Goal: Transaction & Acquisition: Purchase product/service

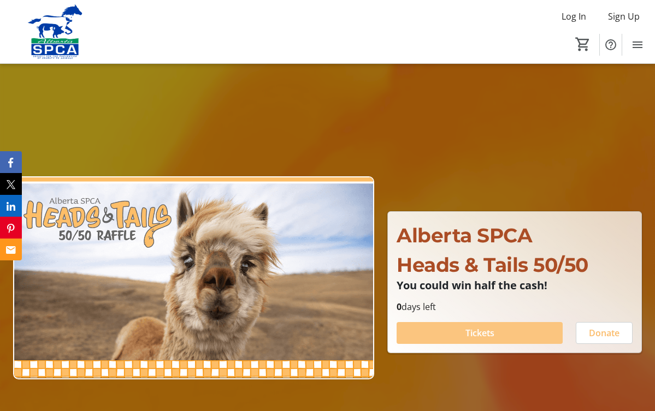
click at [479, 333] on span "Tickets" at bounding box center [479, 333] width 29 height 13
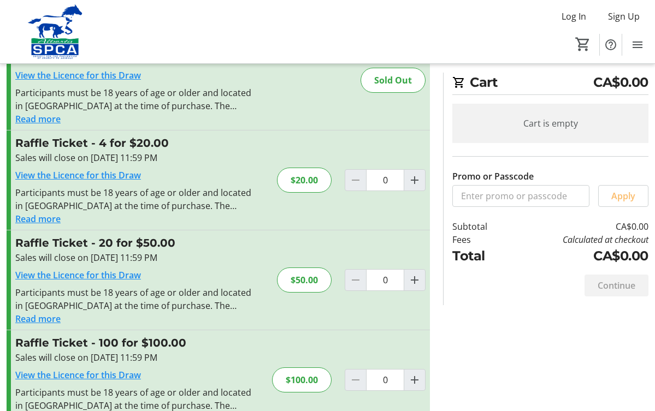
scroll to position [55, 0]
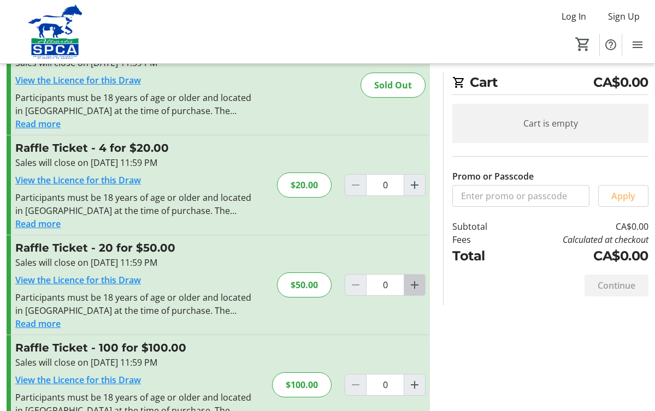
click at [416, 283] on mat-icon "Increment by one" at bounding box center [414, 285] width 13 height 13
type input "1"
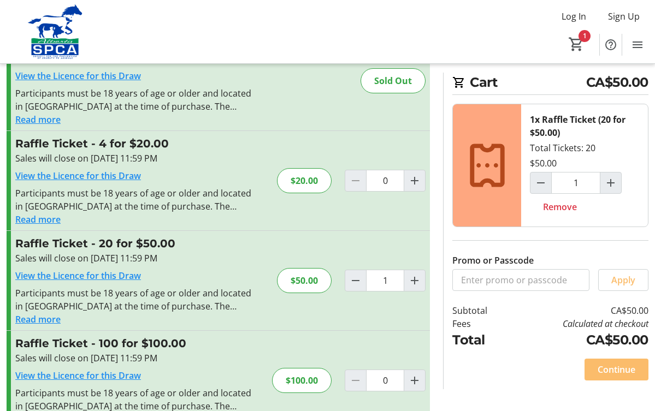
scroll to position [61, 0]
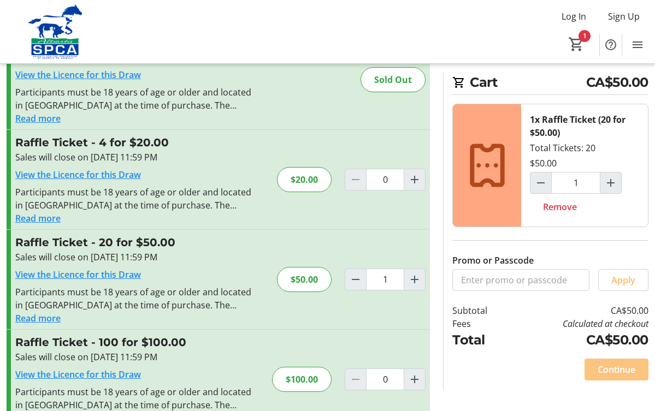
click at [609, 367] on span "Continue" at bounding box center [616, 369] width 38 height 13
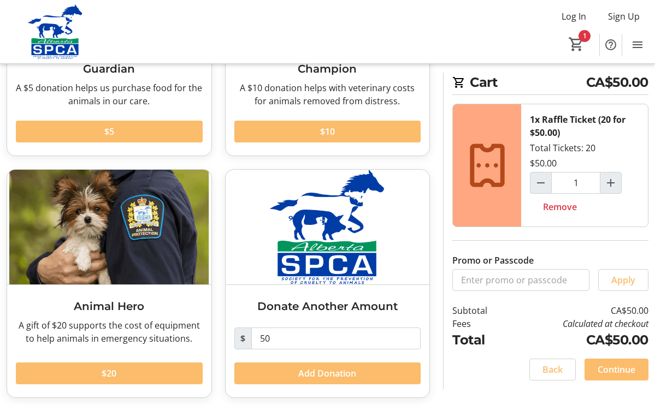
scroll to position [191, 0]
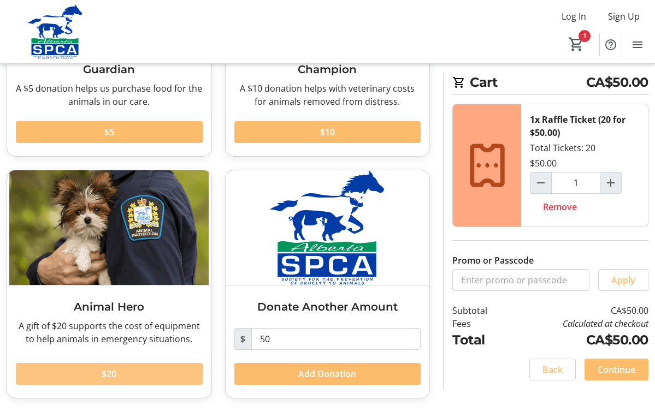
click at [117, 374] on span at bounding box center [109, 374] width 187 height 26
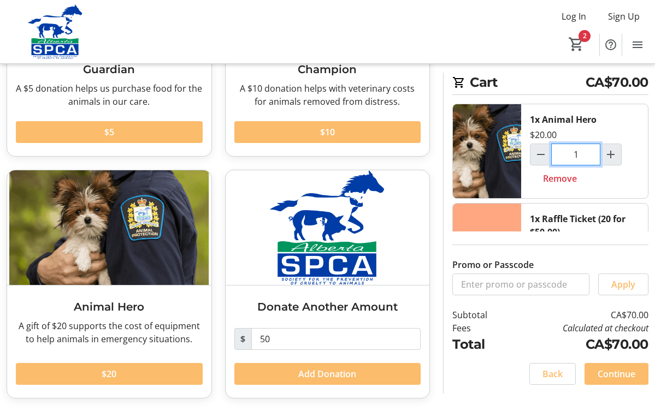
click at [575, 158] on input "1" at bounding box center [575, 155] width 49 height 22
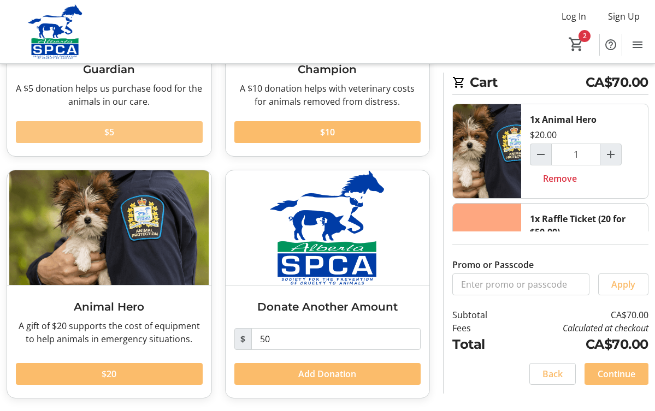
click at [138, 129] on span at bounding box center [109, 132] width 187 height 26
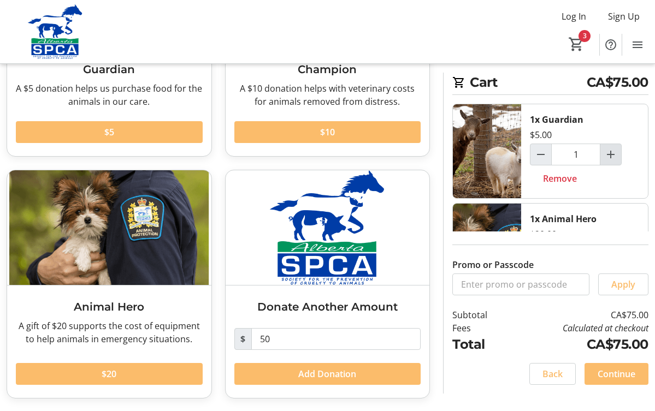
click at [611, 152] on mat-icon "Increment by one" at bounding box center [610, 154] width 13 height 13
click at [536, 154] on mat-icon "Decrement by one" at bounding box center [540, 154] width 13 height 13
type input "1"
click at [618, 372] on span "Continue" at bounding box center [616, 374] width 38 height 13
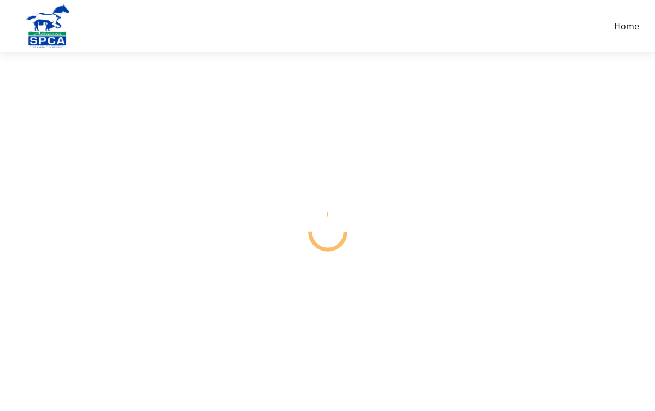
select select "CA"
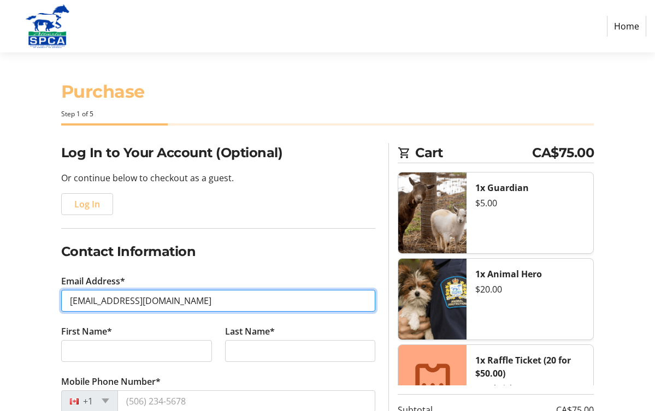
type input "[EMAIL_ADDRESS][DOMAIN_NAME]"
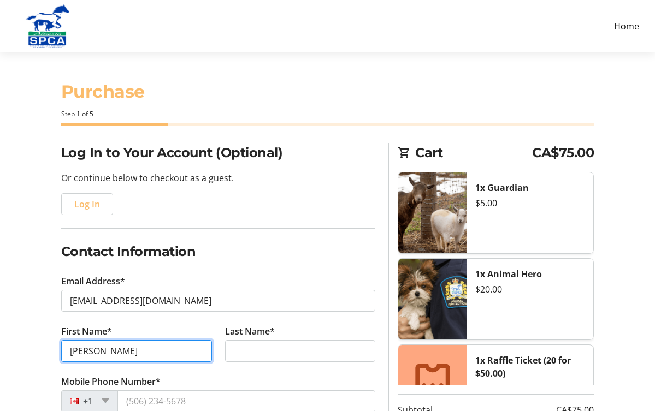
type input "[PERSON_NAME]"
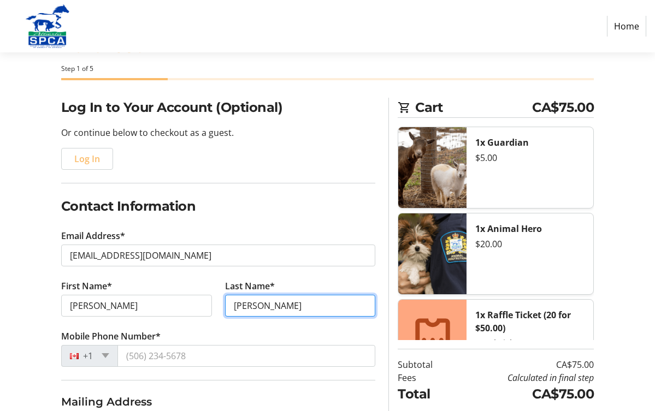
scroll to position [58, 0]
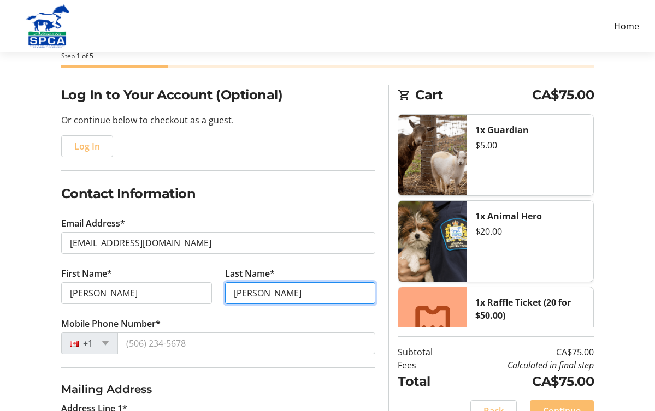
type input "[PERSON_NAME]"
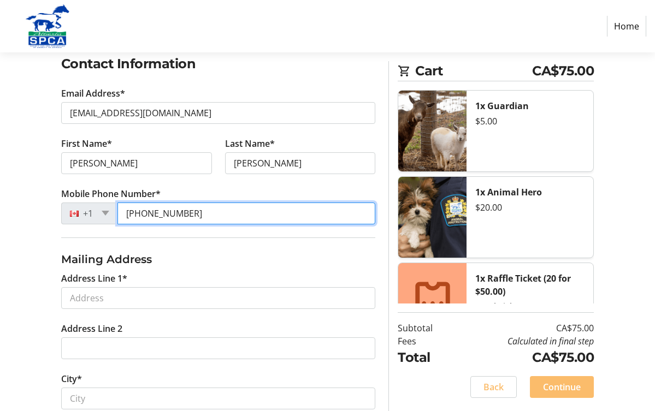
scroll to position [189, 0]
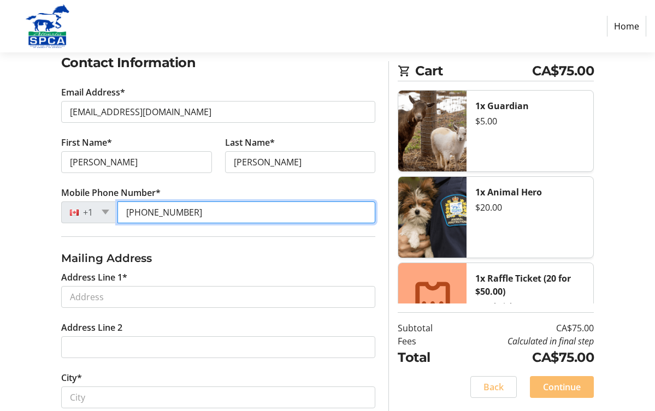
type input "[PHONE_NUMBER]"
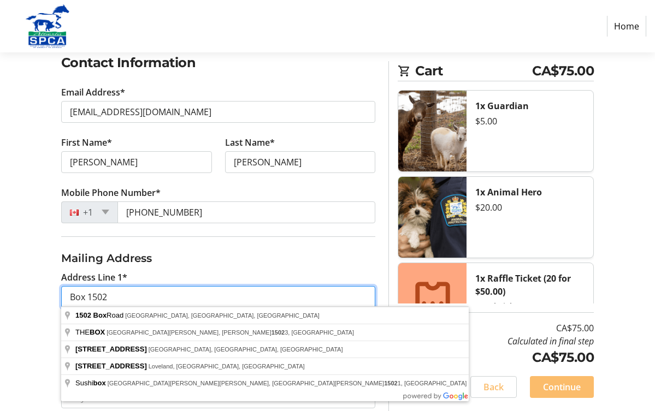
type input "Box 1502"
click at [334, 362] on tr-form-field "Address Line 2" at bounding box center [219, 346] width 328 height 50
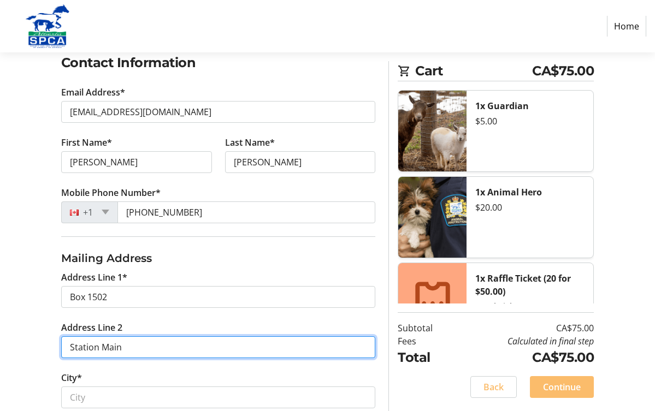
scroll to position [190, 0]
type input "Station Main"
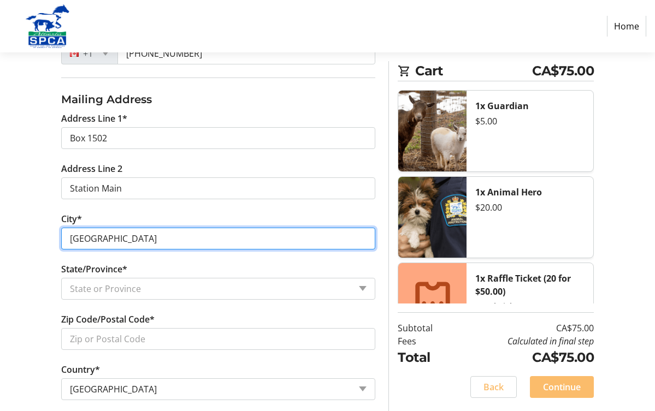
scroll to position [352, 0]
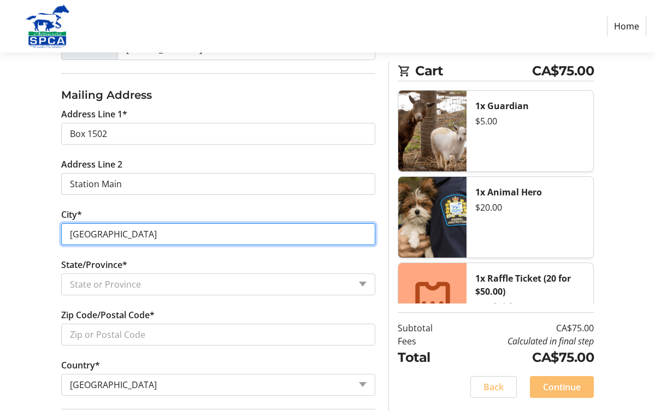
type input "[GEOGRAPHIC_DATA]"
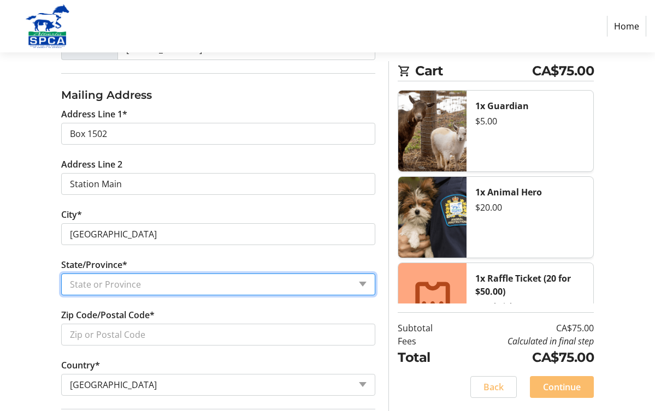
select select "AB"
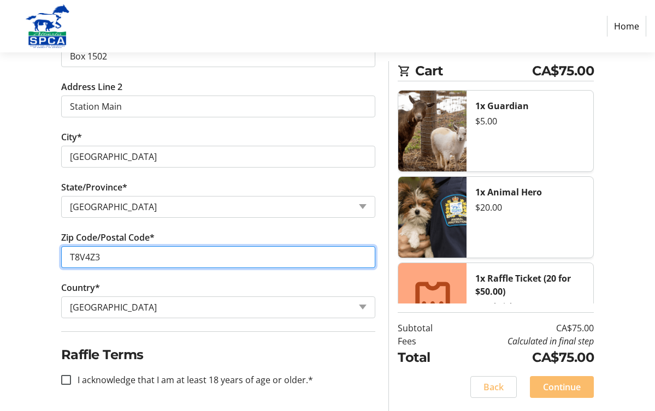
scroll to position [429, 0]
type input "T8V4Z3"
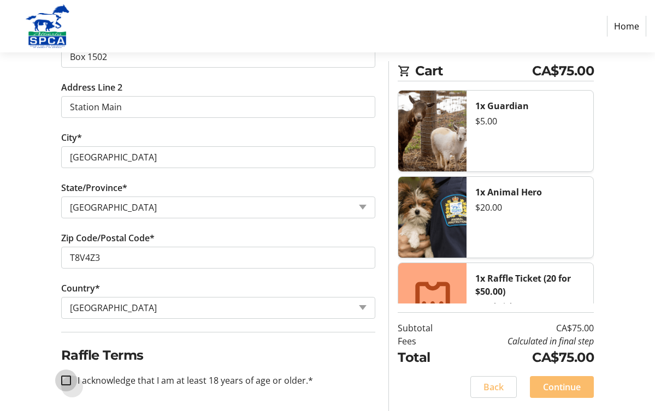
click at [66, 376] on input "I acknowledge that I am at least 18 years of age or older.*" at bounding box center [66, 381] width 10 height 10
checkbox input "true"
click at [556, 387] on span "Continue" at bounding box center [562, 387] width 38 height 13
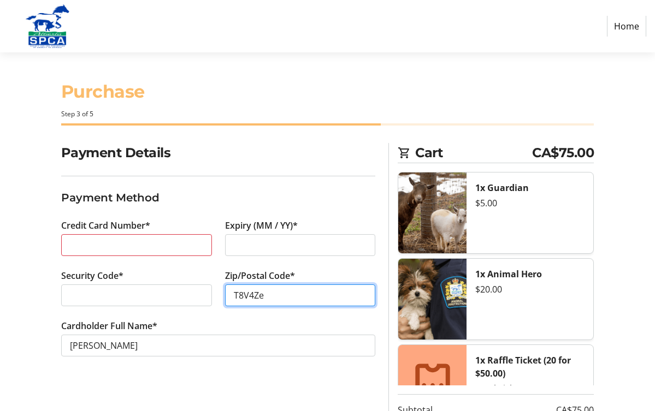
type input "T8V4Ze"
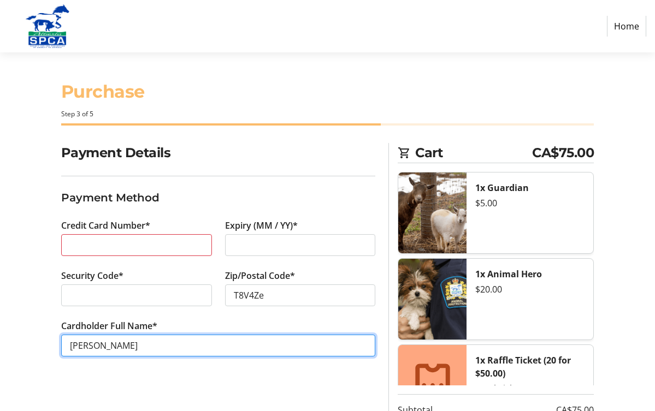
click at [125, 346] on input "[PERSON_NAME]" at bounding box center [218, 346] width 315 height 22
type input "H"
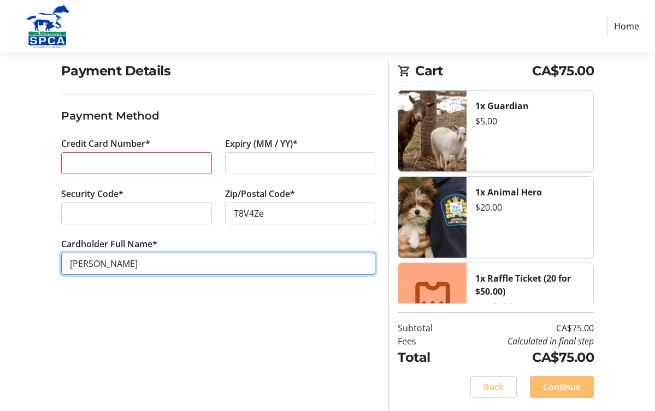
scroll to position [81, 0]
type input "[PERSON_NAME]"
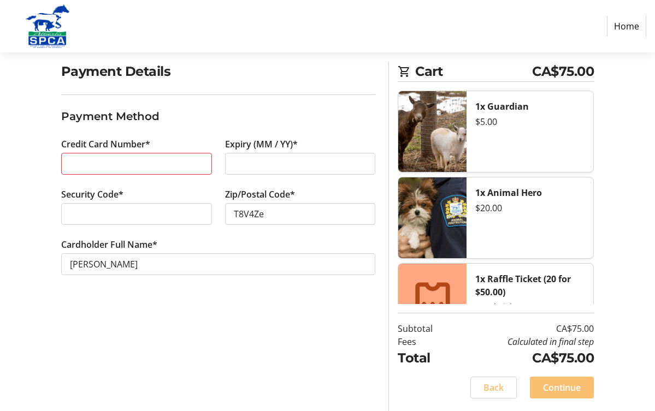
click at [558, 381] on span "Continue" at bounding box center [562, 387] width 38 height 13
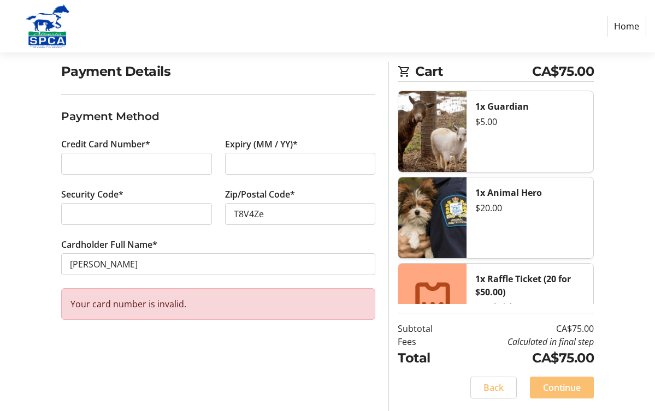
click at [571, 386] on span "Continue" at bounding box center [562, 387] width 38 height 13
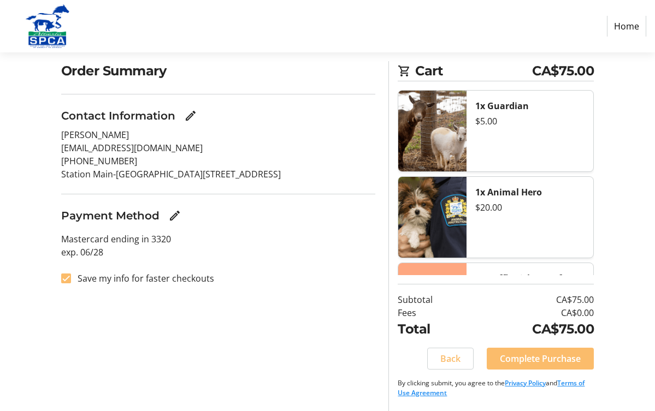
scroll to position [81, 0]
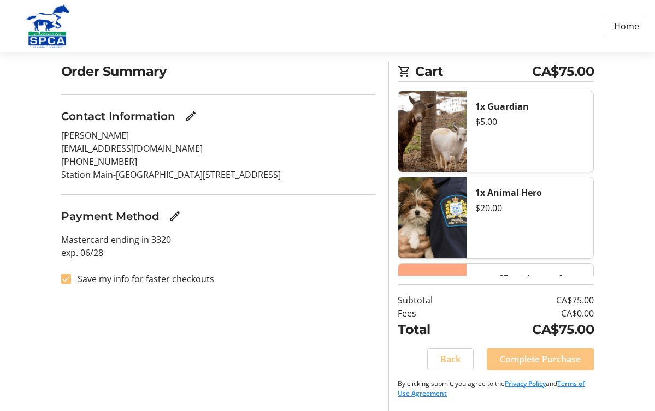
click at [544, 356] on span "Complete Purchase" at bounding box center [540, 359] width 81 height 13
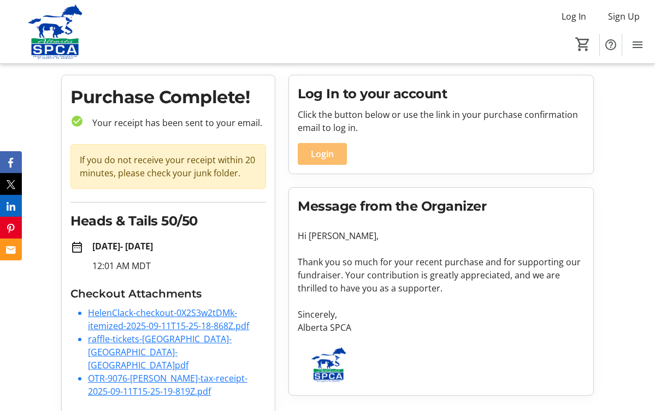
scroll to position [24, 0]
